Goal: Task Accomplishment & Management: Complete application form

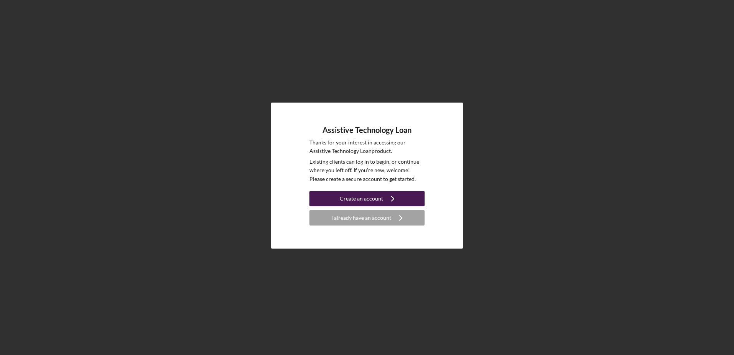
click at [357, 199] on div "Create an account" at bounding box center [361, 198] width 43 height 15
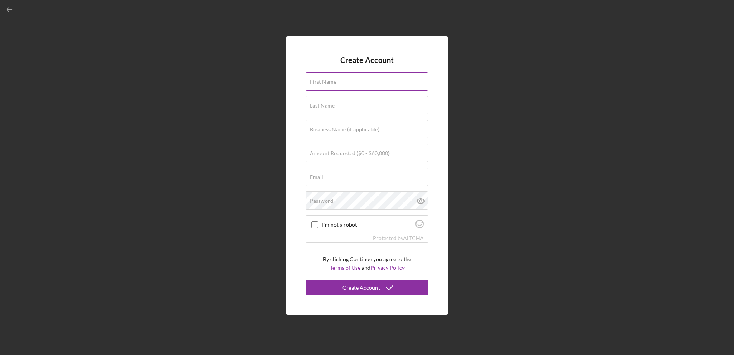
click at [346, 88] on input "First Name" at bounding box center [367, 81] width 122 height 18
type input "[PERSON_NAME]"
type input "[PERSON_NAME][EMAIL_ADDRESS][PERSON_NAME][DOMAIN_NAME]"
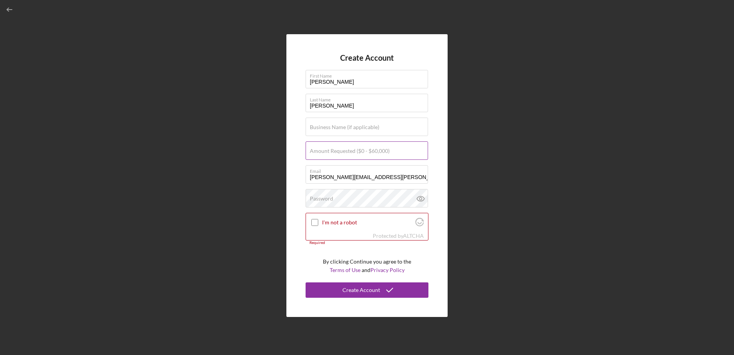
click at [338, 149] on label "Amount Requested ($0 - $60,000)" at bounding box center [350, 151] width 80 height 6
click at [338, 149] on input "Amount Requested ($0 - $60,000)" at bounding box center [367, 150] width 122 height 18
type input "$6,500"
click at [326, 197] on label "Password" at bounding box center [321, 198] width 23 height 6
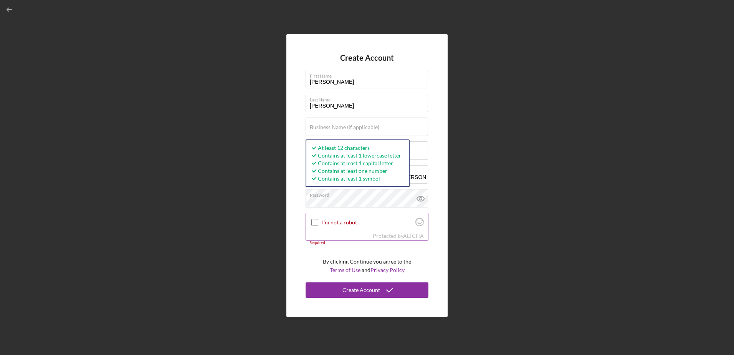
click at [317, 222] on input "I'm not a robot" at bounding box center [314, 222] width 7 height 7
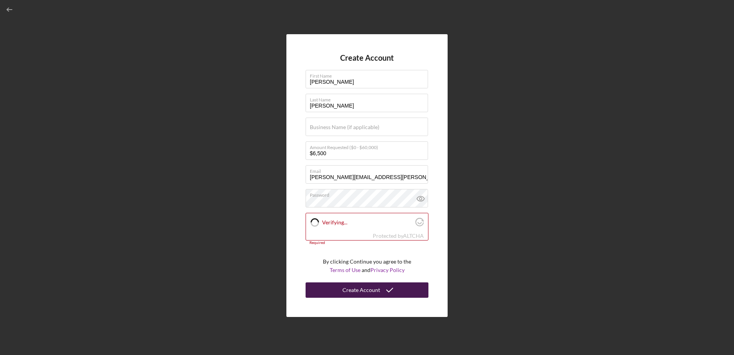
checkbox input "true"
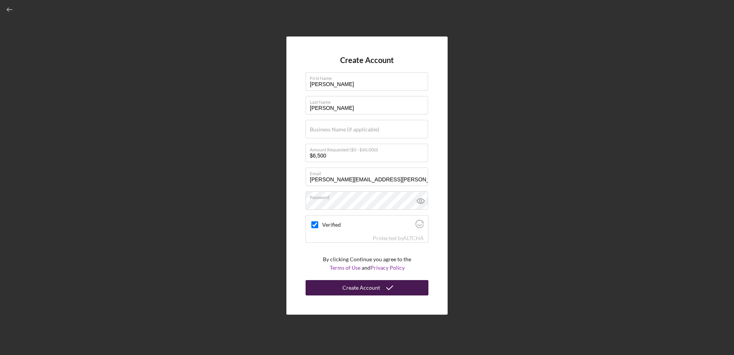
click at [348, 290] on div "Create Account" at bounding box center [362, 287] width 38 height 15
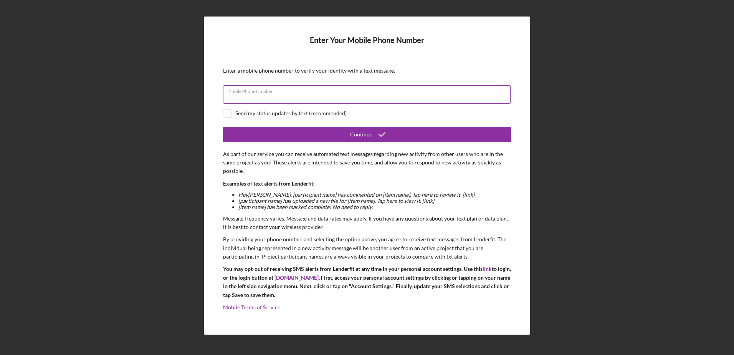
click at [289, 88] on div "Mobile Phone Number" at bounding box center [367, 94] width 288 height 19
type input "[PHONE_NUMBER]"
click at [247, 112] on div "Send my status updates by text (recommended)" at bounding box center [290, 113] width 111 height 6
checkbox input "true"
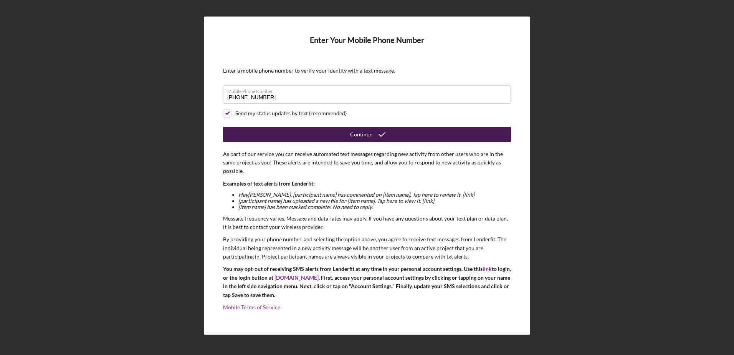
click at [344, 139] on button "Continue" at bounding box center [367, 134] width 288 height 15
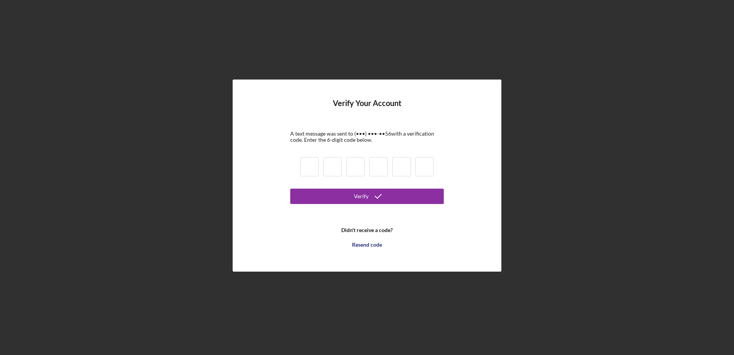
click at [300, 167] on div at bounding box center [367, 168] width 138 height 26
click at [310, 167] on input at bounding box center [309, 166] width 18 height 19
type input "4"
type input "7"
type input "3"
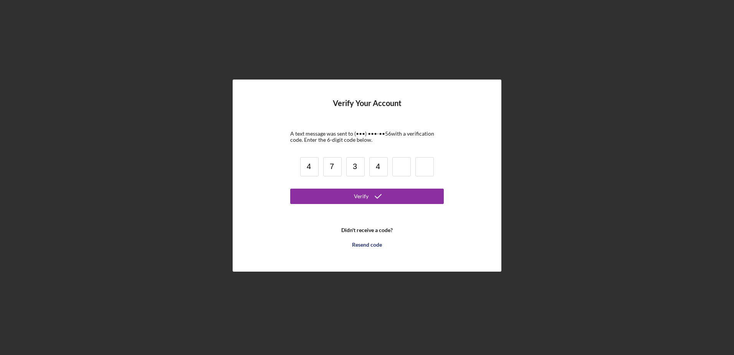
type input "4"
type input "3"
type input "7"
type input "3"
type input "9"
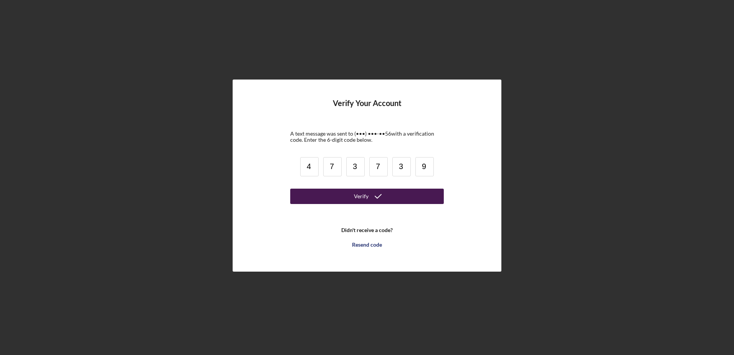
click at [353, 195] on button "Verify" at bounding box center [367, 196] width 154 height 15
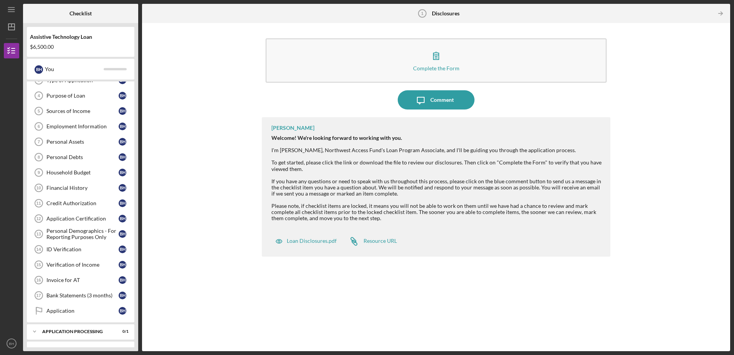
scroll to position [69, 0]
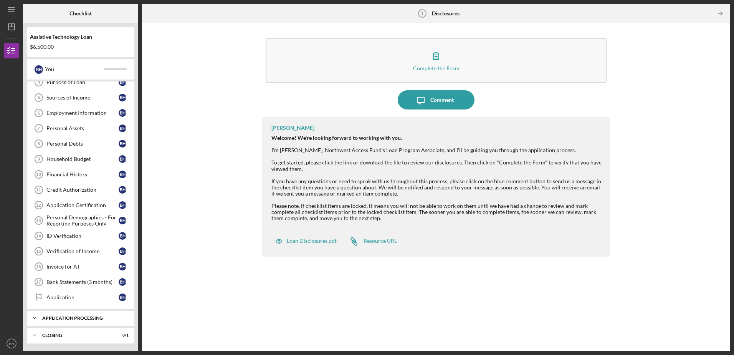
click at [73, 317] on div "Application Processing" at bounding box center [83, 318] width 83 height 5
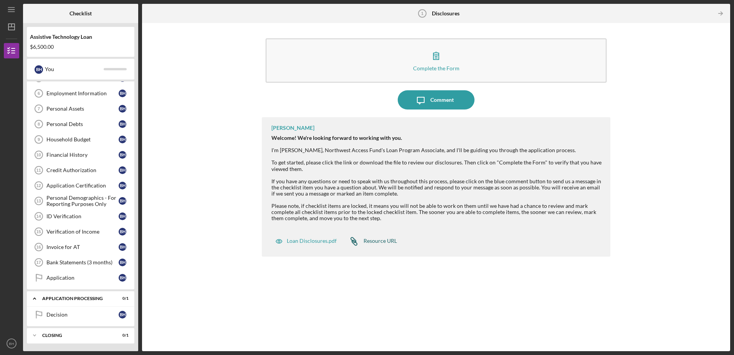
click at [376, 242] on div "Resource URL" at bounding box center [380, 241] width 33 height 6
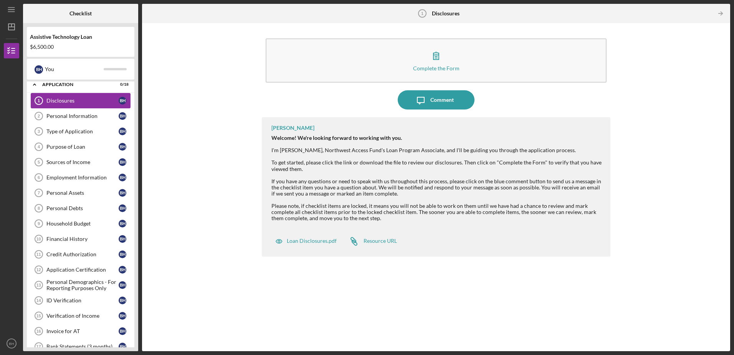
scroll to position [0, 0]
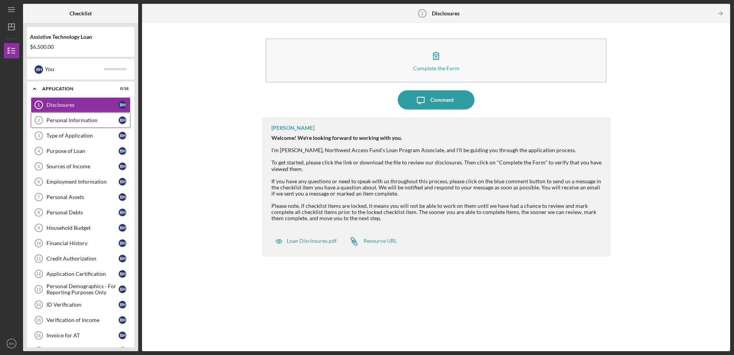
click at [73, 120] on div "Personal Information" at bounding box center [82, 120] width 72 height 6
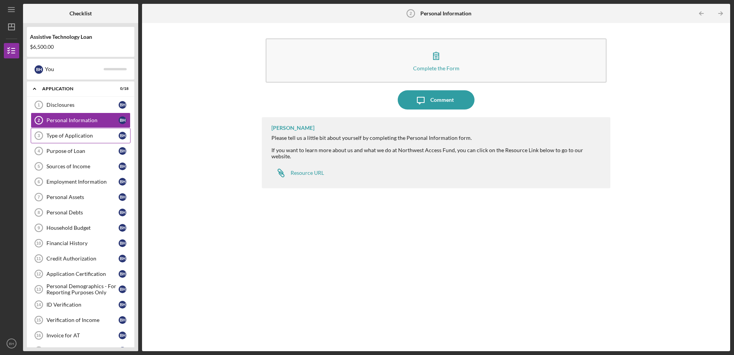
click at [71, 133] on div "Type of Application" at bounding box center [82, 135] width 72 height 6
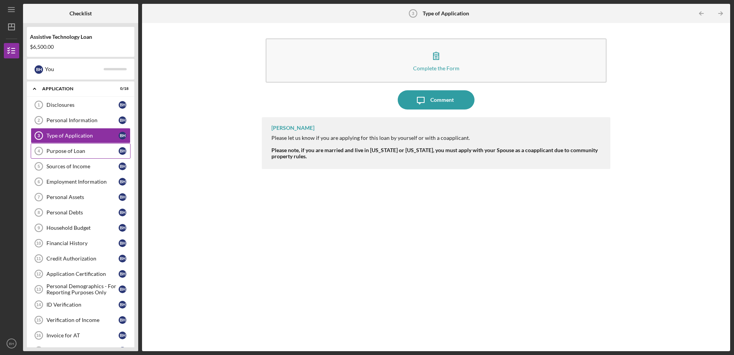
click at [68, 151] on div "Purpose of Loan" at bounding box center [82, 151] width 72 height 6
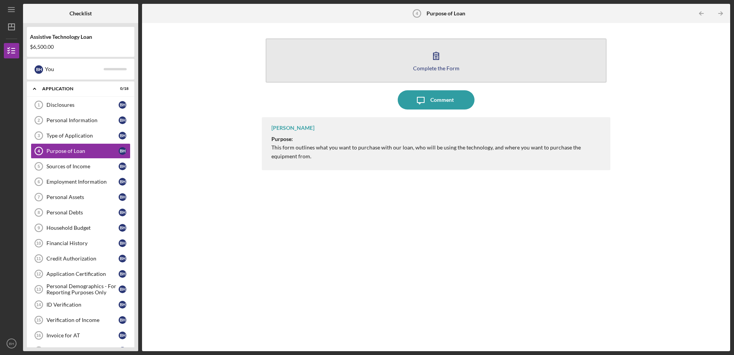
click at [435, 58] on icon "button" at bounding box center [436, 55] width 5 height 7
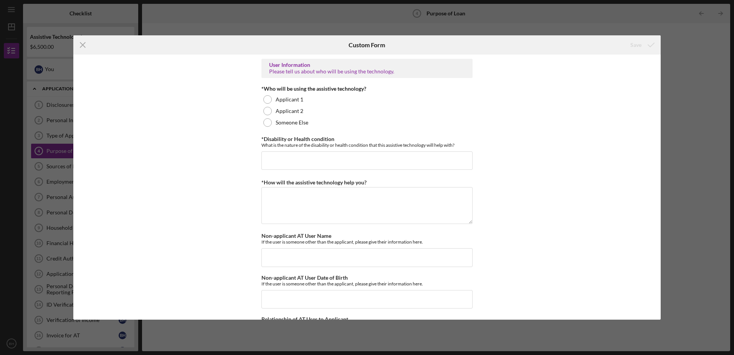
scroll to position [491, 0]
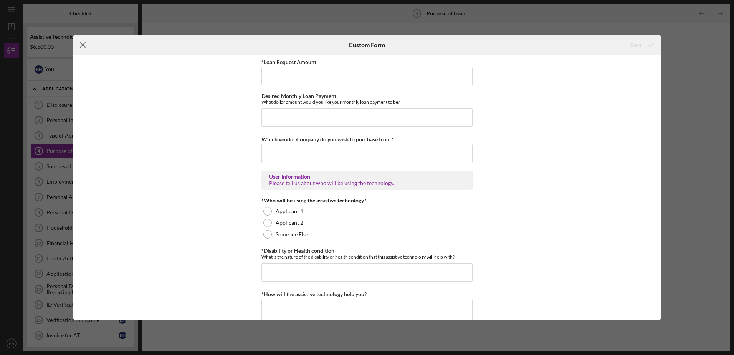
click at [81, 43] on icon "Icon/Menu Close" at bounding box center [82, 44] width 19 height 19
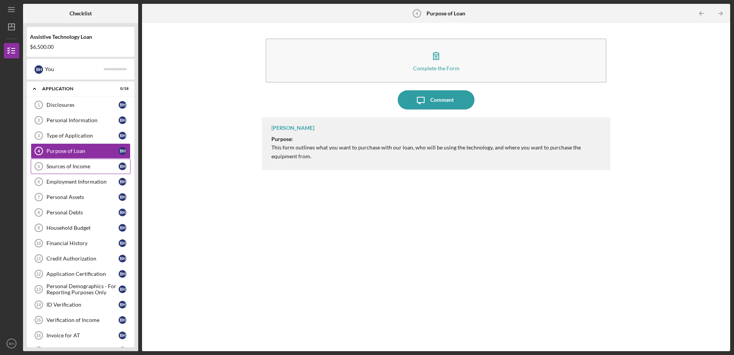
click at [55, 167] on div "Sources of Income" at bounding box center [82, 166] width 72 height 6
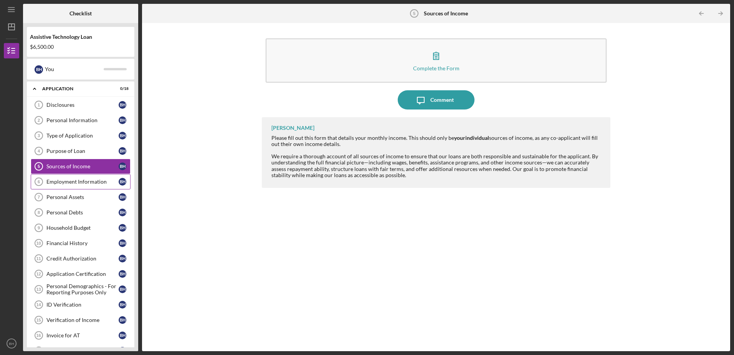
click at [60, 188] on link "Employment Information 6 Employment Information B H" at bounding box center [81, 181] width 100 height 15
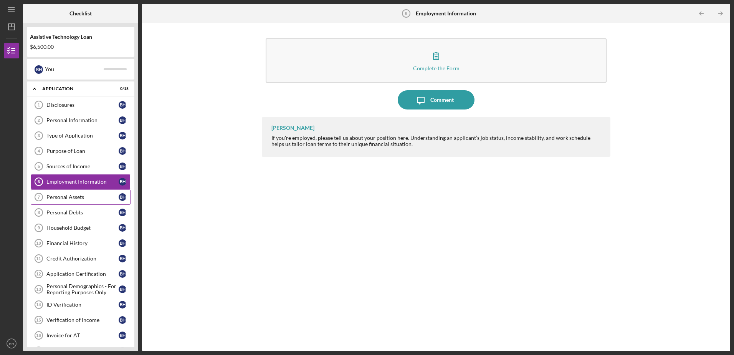
click at [61, 203] on link "Personal Assets 7 Personal Assets B H" at bounding box center [81, 196] width 100 height 15
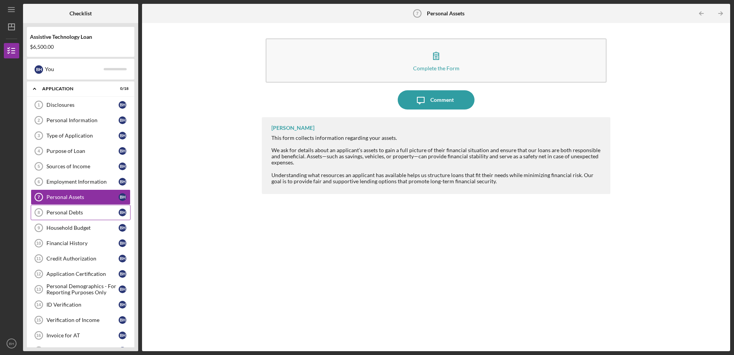
click at [62, 212] on div "Personal Debts" at bounding box center [82, 212] width 72 height 6
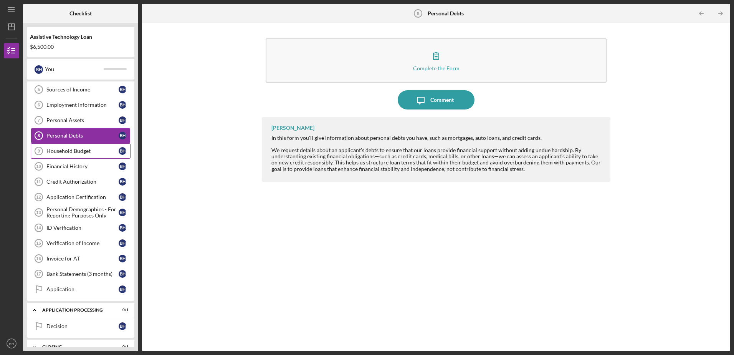
scroll to position [88, 0]
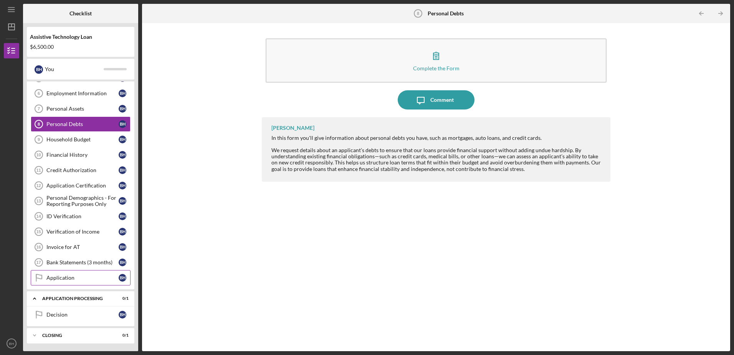
click at [61, 276] on div "Application" at bounding box center [82, 278] width 72 height 6
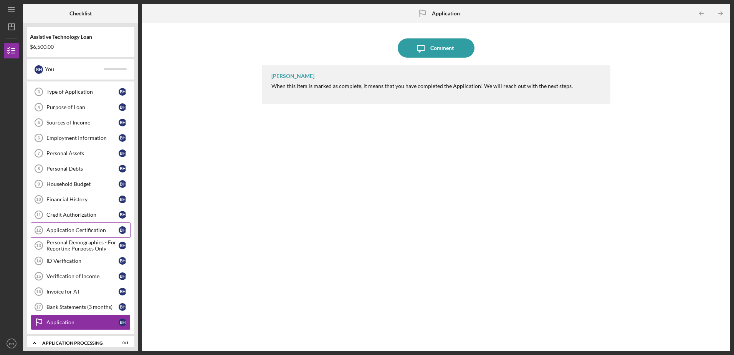
scroll to position [88, 0]
